Goal: Transaction & Acquisition: Purchase product/service

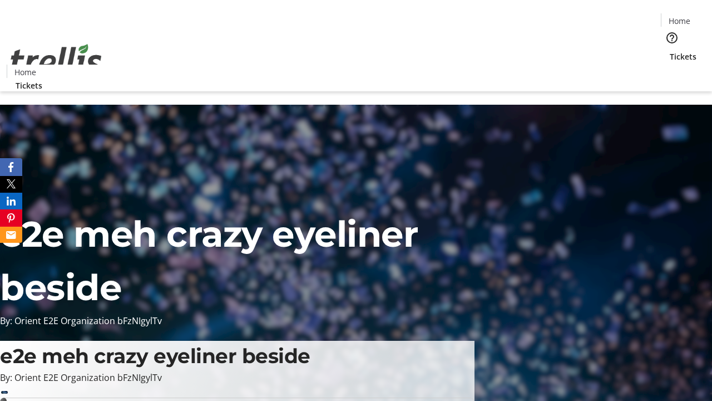
click at [670, 51] on span "Tickets" at bounding box center [683, 57] width 27 height 12
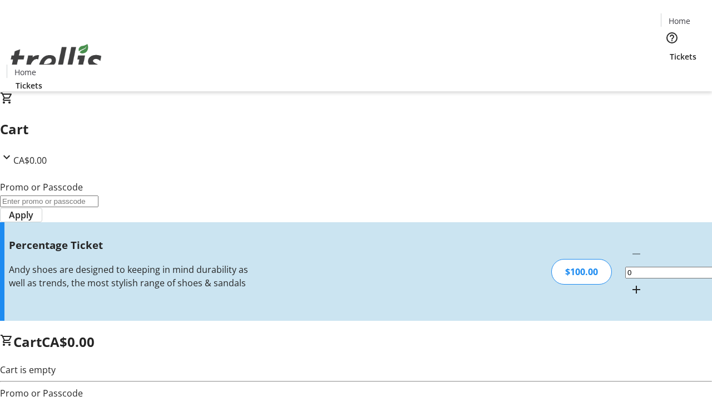
click at [630, 283] on mat-icon "Increment by one" at bounding box center [636, 289] width 13 height 13
type input "1"
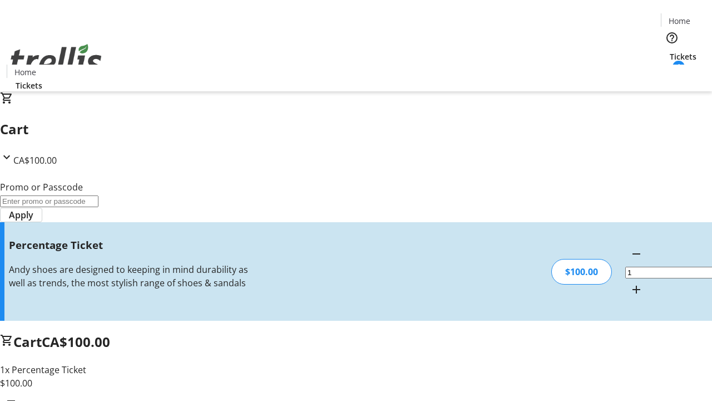
type input "FOO"
